Goal: Task Accomplishment & Management: Manage account settings

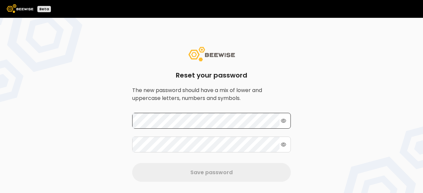
click at [282, 121] on icon at bounding box center [283, 121] width 5 height 4
click at [282, 121] on icon at bounding box center [283, 121] width 6 height 5
click at [282, 121] on icon at bounding box center [283, 121] width 5 height 4
click at [259, 160] on form "Reset your password The new password should have a mix of lower and uppercase l…" at bounding box center [211, 127] width 158 height 110
click at [283, 121] on icon at bounding box center [283, 121] width 6 height 5
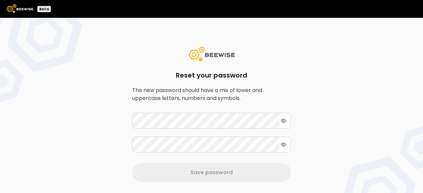
drag, startPoint x: 198, startPoint y: 113, endPoint x: 297, endPoint y: 86, distance: 102.3
click at [297, 86] on div "Reset your password The new password should have a mix of lower and uppercase l…" at bounding box center [211, 114] width 190 height 167
click at [283, 122] on icon at bounding box center [283, 121] width 5 height 5
click at [283, 122] on icon at bounding box center [283, 121] width 6 height 5
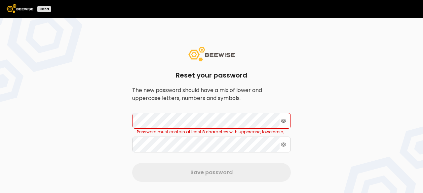
click at [284, 121] on icon at bounding box center [283, 121] width 5 height 5
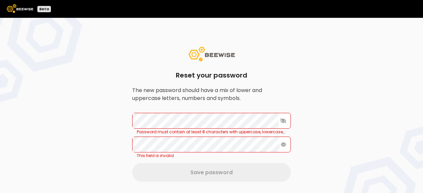
click at [284, 142] on icon at bounding box center [283, 144] width 5 height 5
